Goal: Task Accomplishment & Management: Complete application form

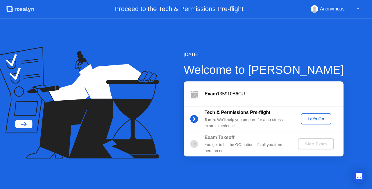
click at [312, 118] on div "Let's Go" at bounding box center [316, 118] width 26 height 5
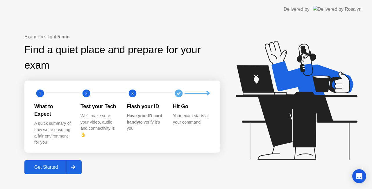
click at [57, 164] on div "Get Started" at bounding box center [46, 166] width 40 height 5
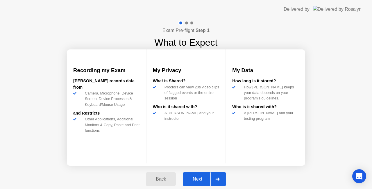
click at [202, 181] on div "Next" at bounding box center [197, 178] width 26 height 5
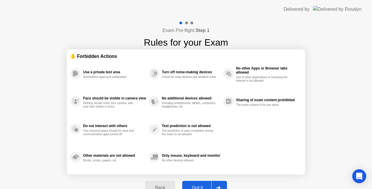
click at [202, 182] on button "Got it" at bounding box center [204, 188] width 45 height 14
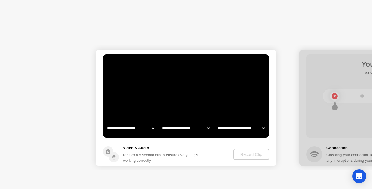
select select "**********"
select select "*******"
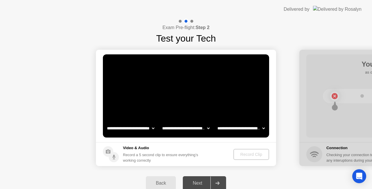
click at [202, 182] on div "Next" at bounding box center [197, 182] width 26 height 5
click at [117, 177] on div "Back Next" at bounding box center [186, 183] width 372 height 26
click at [176, 150] on h5 "Video & Audio" at bounding box center [162, 148] width 78 height 6
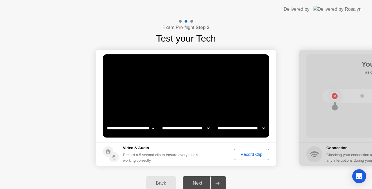
click at [269, 135] on main "**********" at bounding box center [186, 96] width 180 height 92
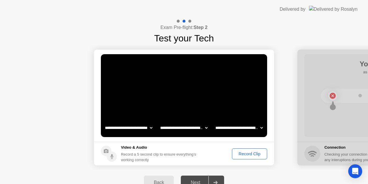
drag, startPoint x: 280, startPoint y: 88, endPoint x: 196, endPoint y: 40, distance: 96.6
click at [196, 40] on div "**********" at bounding box center [184, 107] width 368 height 177
click at [267, 24] on div "Exam Pre-flight: Step 2 Test your Tech" at bounding box center [184, 32] width 368 height 27
click at [245, 149] on button "Record Clip" at bounding box center [249, 154] width 35 height 11
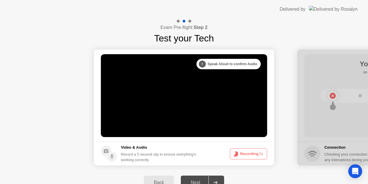
click at [252, 154] on button "Recording 2s" at bounding box center [248, 154] width 37 height 11
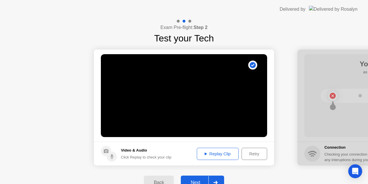
click at [217, 155] on div "Replay Clip" at bounding box center [218, 154] width 38 height 5
click at [196, 181] on div "Next" at bounding box center [195, 182] width 26 height 5
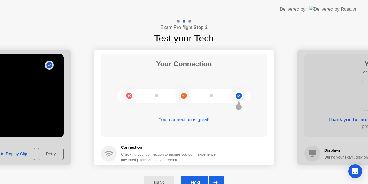
click at [201, 178] on button "Next" at bounding box center [202, 183] width 43 height 14
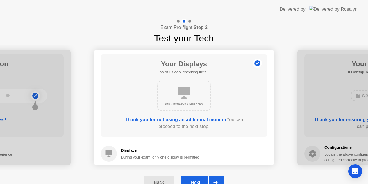
click at [201, 178] on button "Next" at bounding box center [202, 183] width 43 height 14
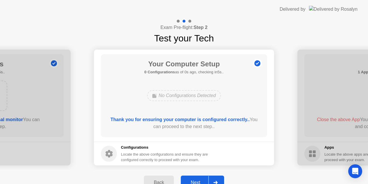
click at [201, 178] on button "Next" at bounding box center [202, 183] width 43 height 14
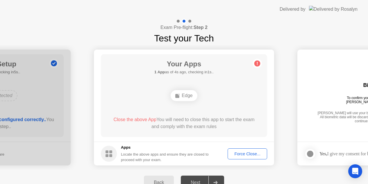
click at [253, 150] on button "Force Close..." at bounding box center [246, 154] width 39 height 11
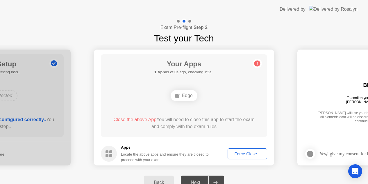
click at [138, 119] on span "Close the above App" at bounding box center [134, 119] width 43 height 5
click at [248, 154] on div "Force Close..." at bounding box center [246, 154] width 35 height 5
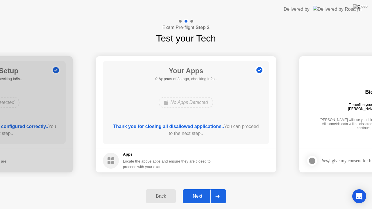
click at [202, 188] on div "Next" at bounding box center [197, 196] width 26 height 5
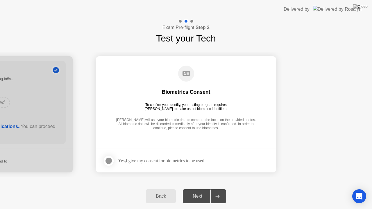
click at [202, 188] on div "Next" at bounding box center [197, 196] width 26 height 5
click at [109, 161] on div at bounding box center [108, 160] width 7 height 7
click at [200, 188] on div "Next" at bounding box center [197, 196] width 26 height 5
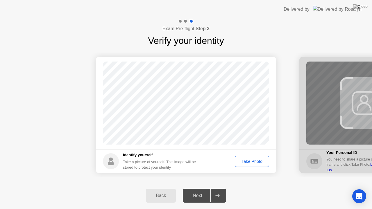
click at [200, 188] on div "Next" at bounding box center [197, 195] width 26 height 5
click at [250, 164] on div "Take Photo" at bounding box center [252, 161] width 30 height 5
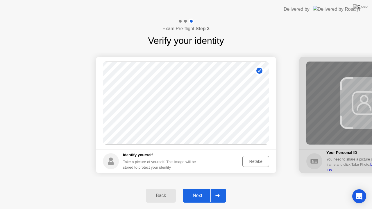
click at [204, 188] on div "Next" at bounding box center [197, 195] width 26 height 5
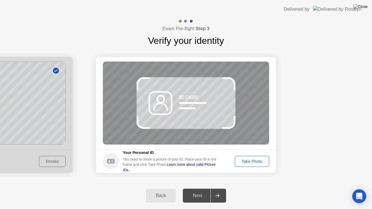
click at [249, 159] on div "Take Photo" at bounding box center [252, 161] width 30 height 5
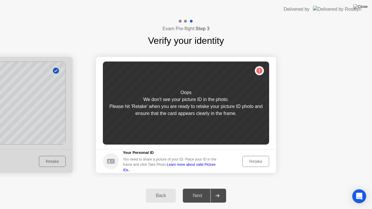
click at [255, 159] on div "Retake" at bounding box center [255, 161] width 23 height 5
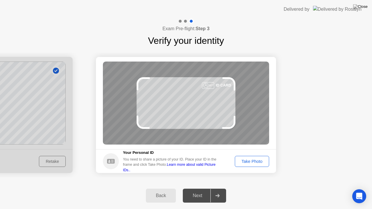
click at [255, 159] on div "Take Photo" at bounding box center [252, 161] width 30 height 5
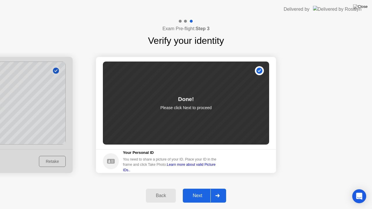
click at [199, 188] on div "Next" at bounding box center [197, 195] width 26 height 5
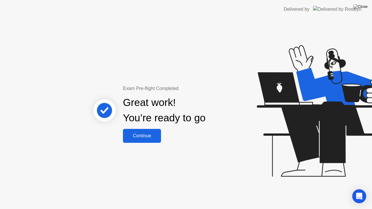
click at [150, 130] on button "Continue" at bounding box center [142, 136] width 38 height 14
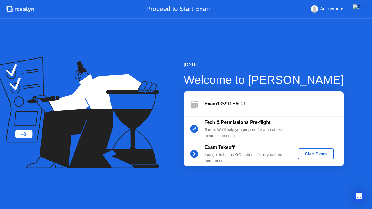
click at [364, 9] on img at bounding box center [360, 6] width 15 height 5
